Goal: Information Seeking & Learning: Learn about a topic

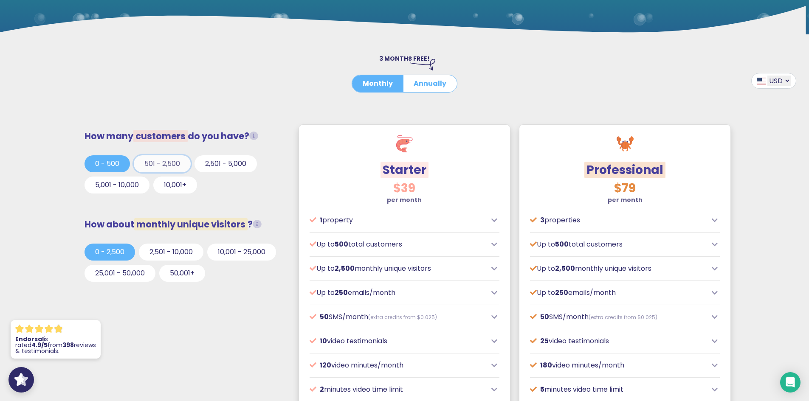
click at [160, 160] on button "501 - 2,500" at bounding box center [162, 163] width 57 height 17
click at [219, 167] on button "2,501 - 5,000" at bounding box center [226, 163] width 62 height 17
click at [175, 187] on button "10,001+" at bounding box center [175, 185] width 44 height 17
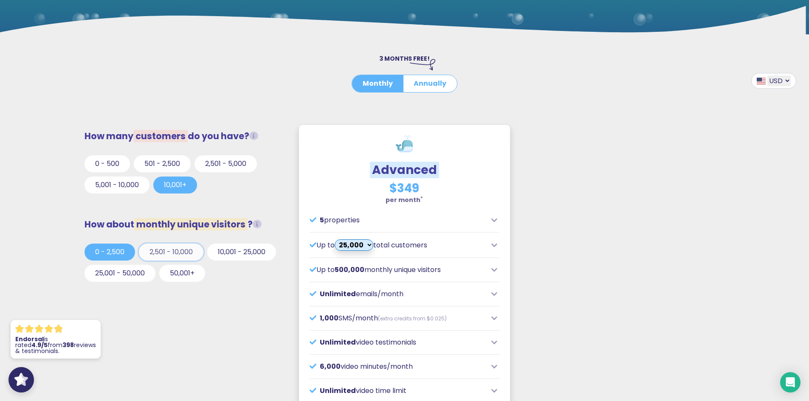
click at [171, 254] on button "2,501 - 10,000" at bounding box center [171, 252] width 65 height 17
click at [194, 278] on button "50,001+" at bounding box center [182, 273] width 46 height 17
click at [113, 248] on button "0 - 2,500" at bounding box center [110, 252] width 51 height 17
click at [118, 167] on button "0 - 500" at bounding box center [107, 163] width 45 height 17
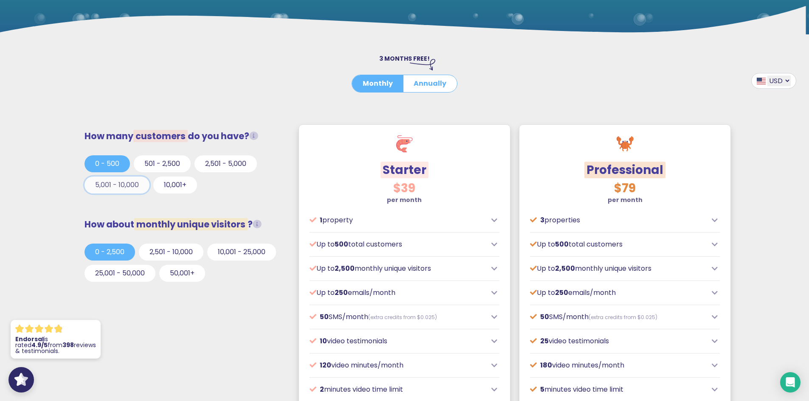
click at [115, 188] on button "5,001 - 10,000" at bounding box center [117, 185] width 65 height 17
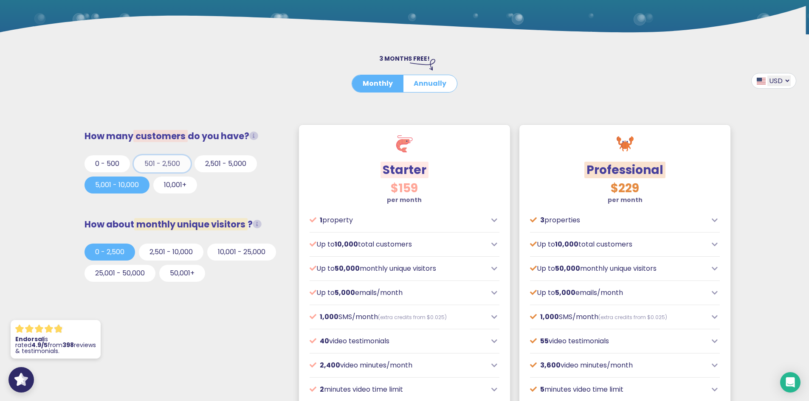
click at [154, 166] on button "501 - 2,500" at bounding box center [162, 163] width 57 height 17
click at [105, 166] on button "0 - 500" at bounding box center [107, 163] width 45 height 17
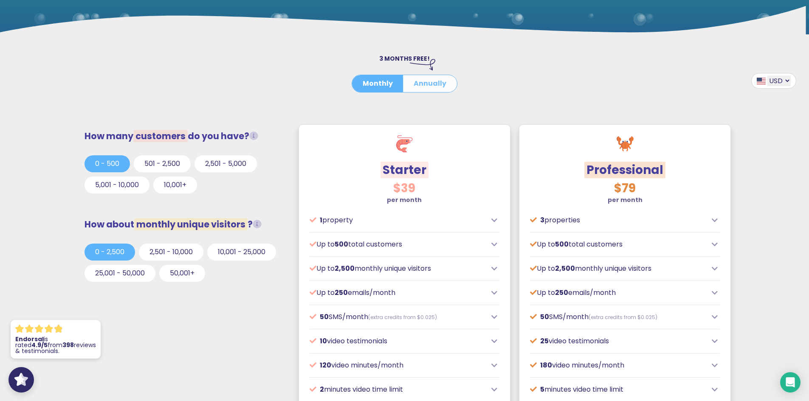
click at [444, 76] on button "Annually" at bounding box center [430, 83] width 54 height 17
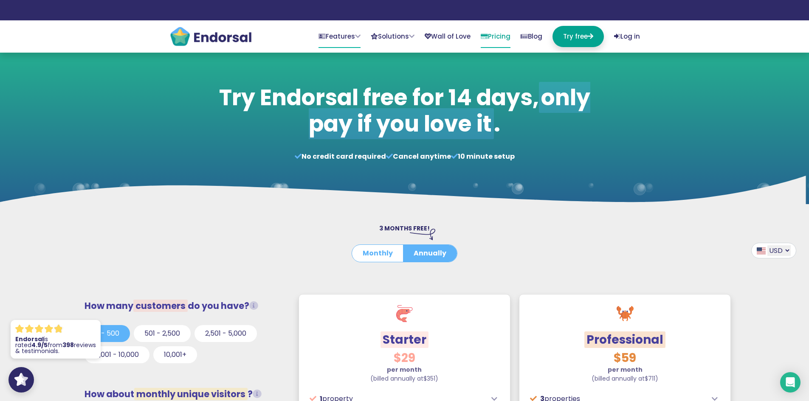
click at [330, 32] on link "Features" at bounding box center [340, 37] width 42 height 22
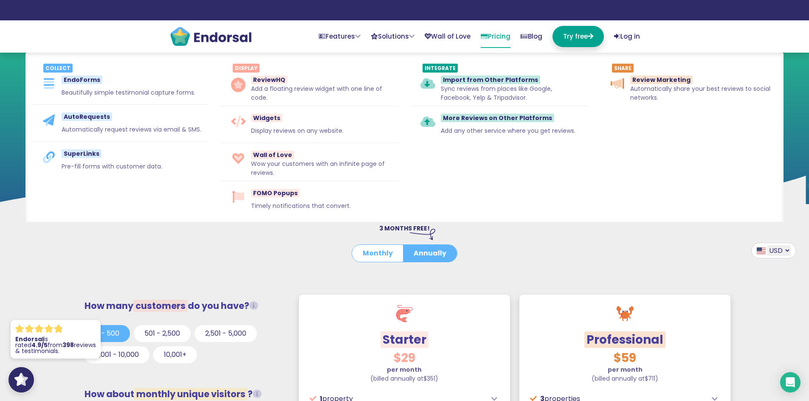
click at [212, 38] on img at bounding box center [210, 36] width 83 height 21
